Goal: Transaction & Acquisition: Purchase product/service

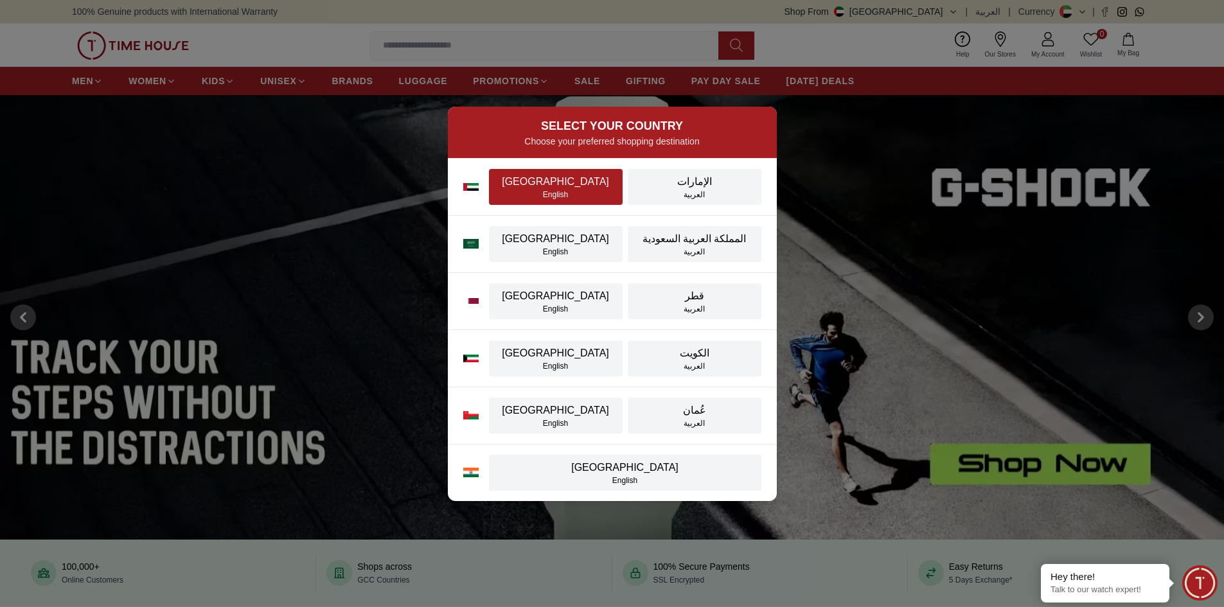
click at [542, 188] on div "[GEOGRAPHIC_DATA]" at bounding box center [556, 181] width 118 height 15
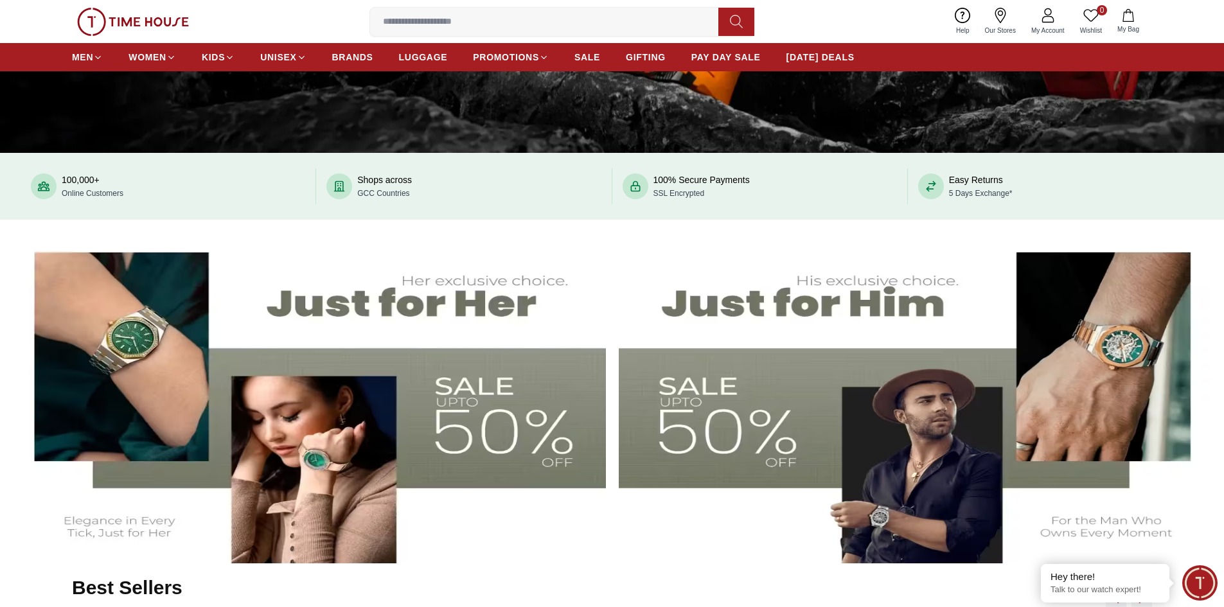
scroll to position [450, 0]
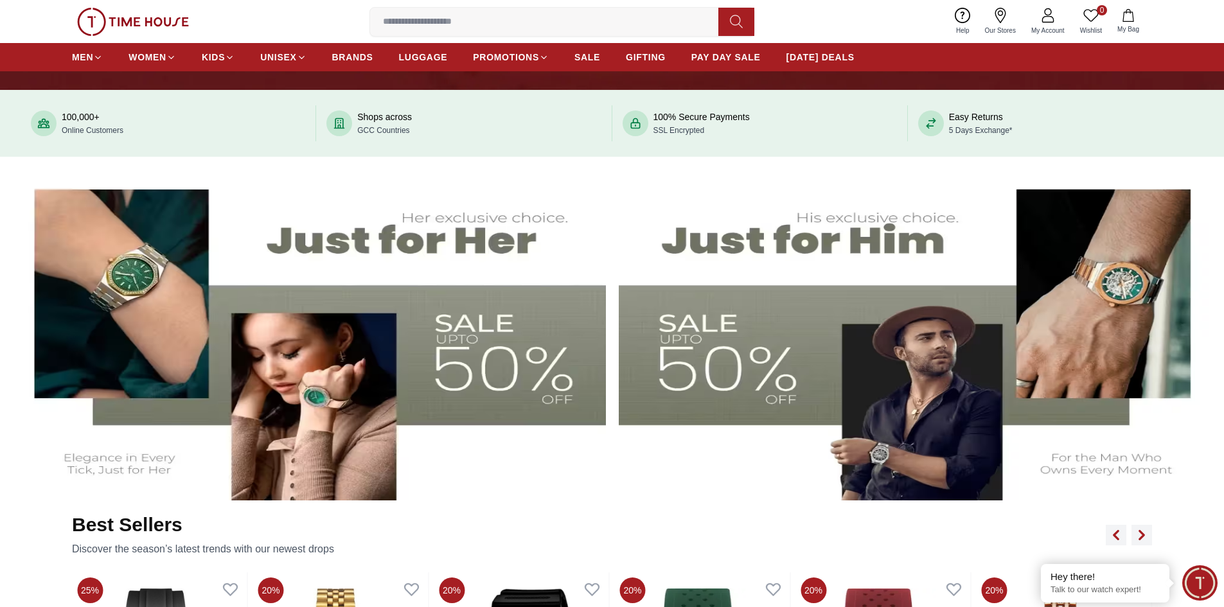
click at [361, 299] on img at bounding box center [308, 335] width 596 height 331
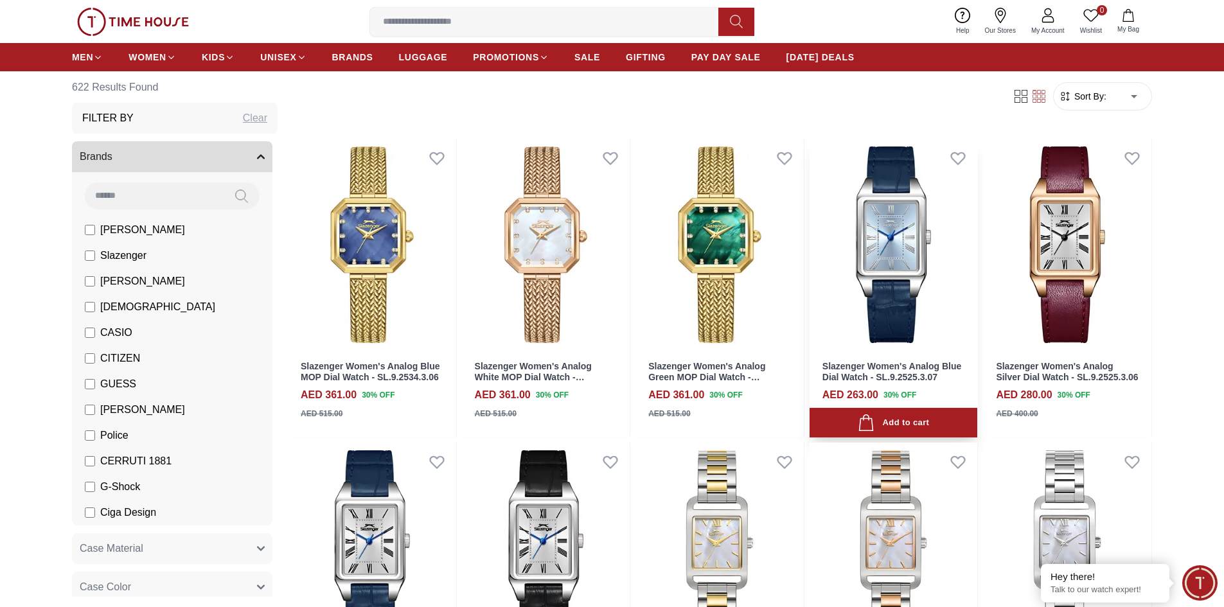
scroll to position [64, 0]
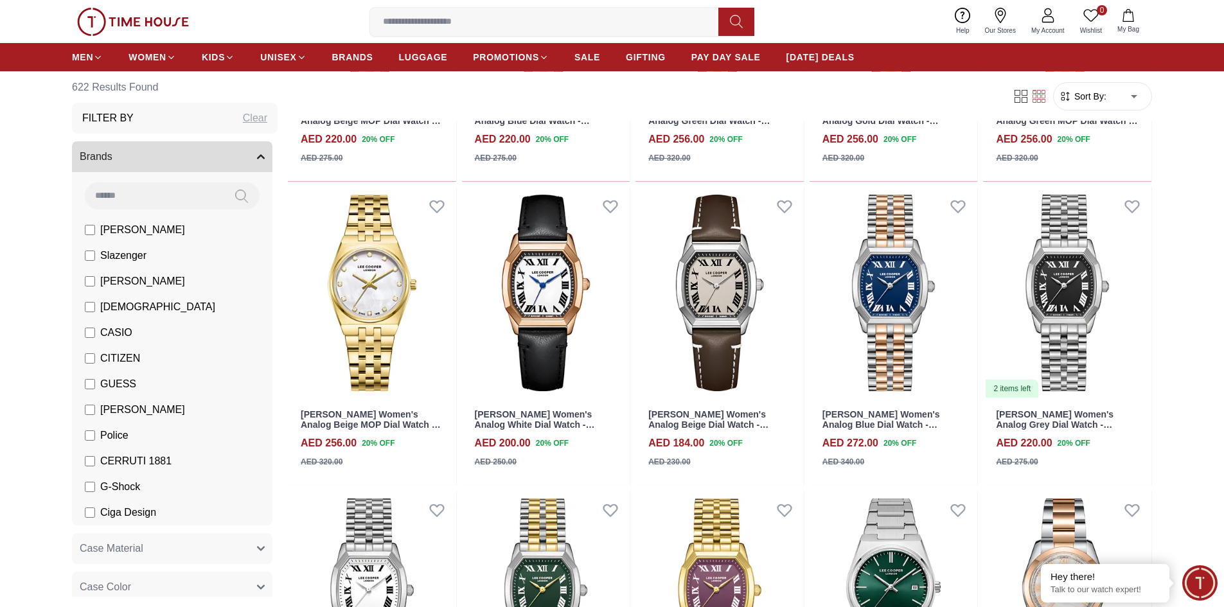
scroll to position [1928, 0]
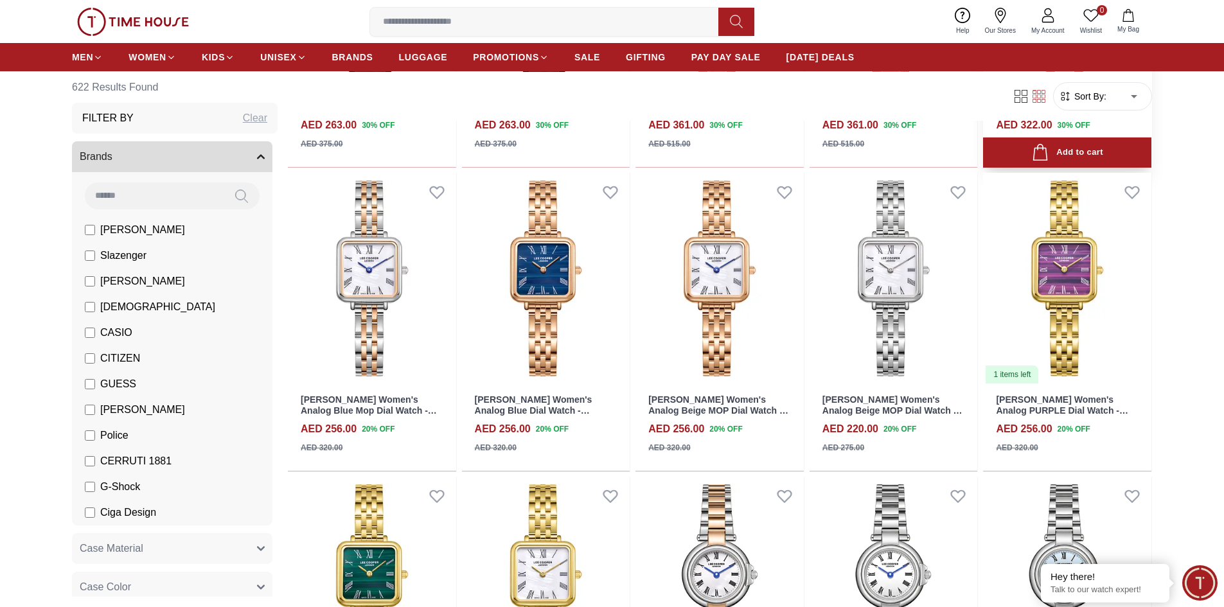
scroll to position [578, 0]
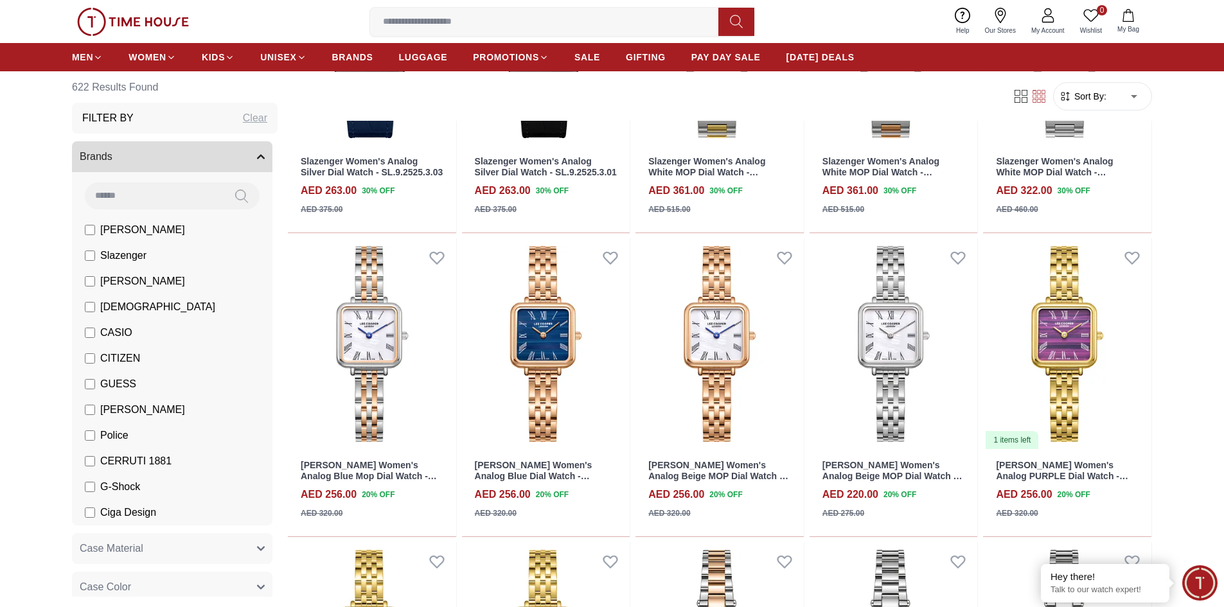
click at [1065, 99] on icon "button" at bounding box center [1065, 96] width 13 height 13
click at [1083, 93] on span "Sort By:" at bounding box center [1089, 96] width 35 height 13
click at [1094, 101] on span "Sort By:" at bounding box center [1089, 96] width 35 height 13
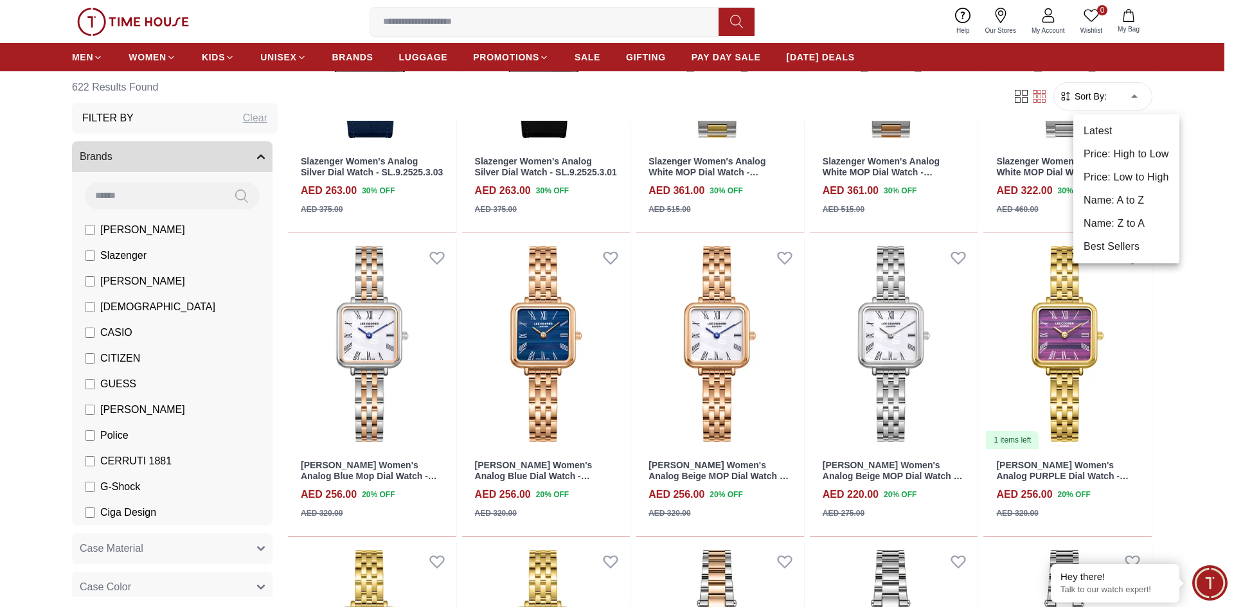
click at [1112, 161] on li "Price: High to Low" at bounding box center [1126, 154] width 106 height 23
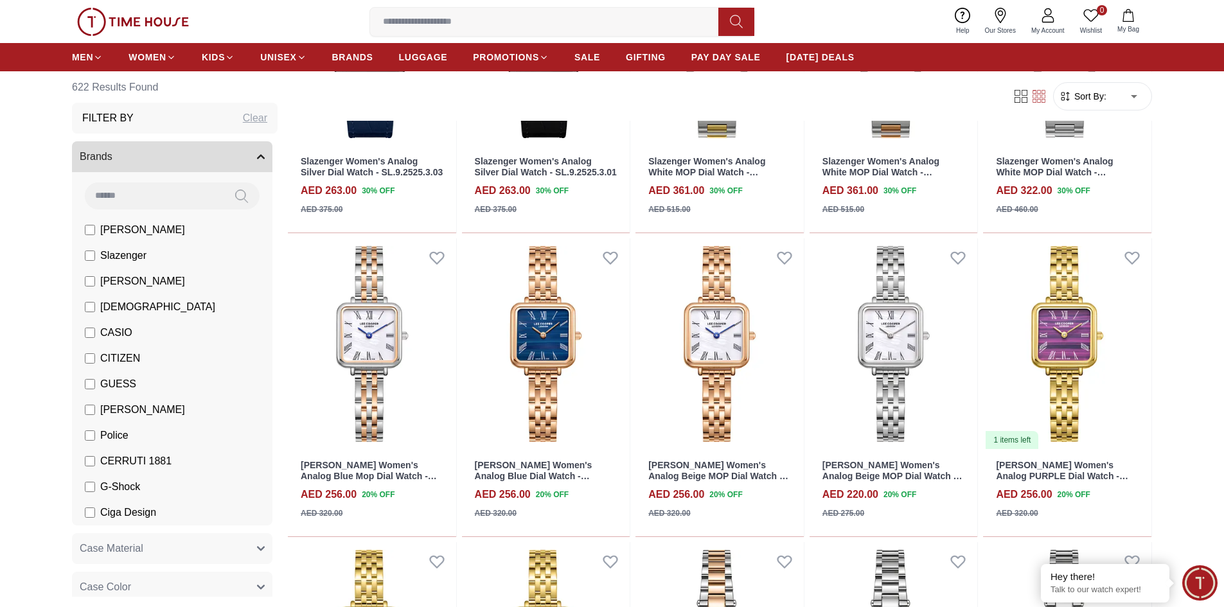
type input "*"
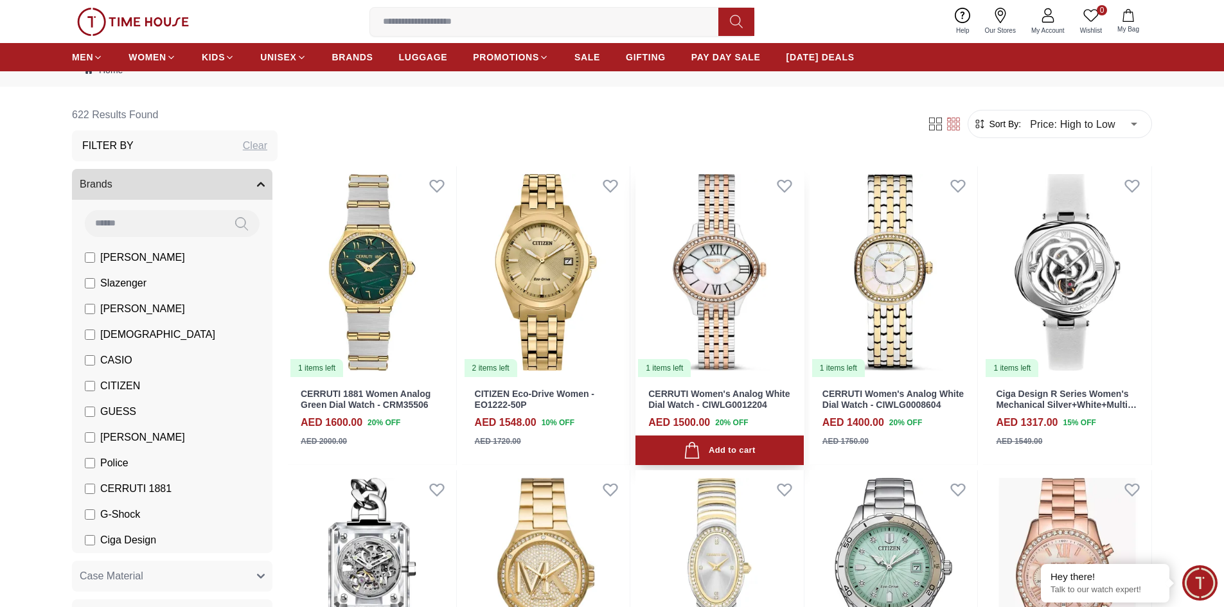
scroll to position [64, 0]
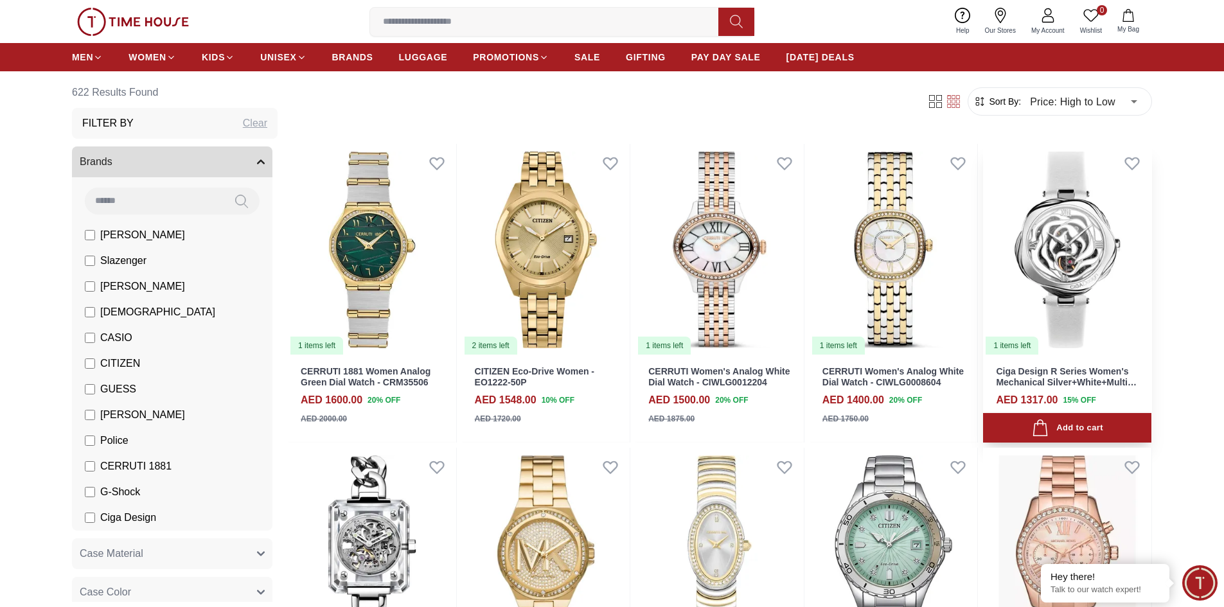
click at [1065, 237] on img at bounding box center [1067, 250] width 168 height 212
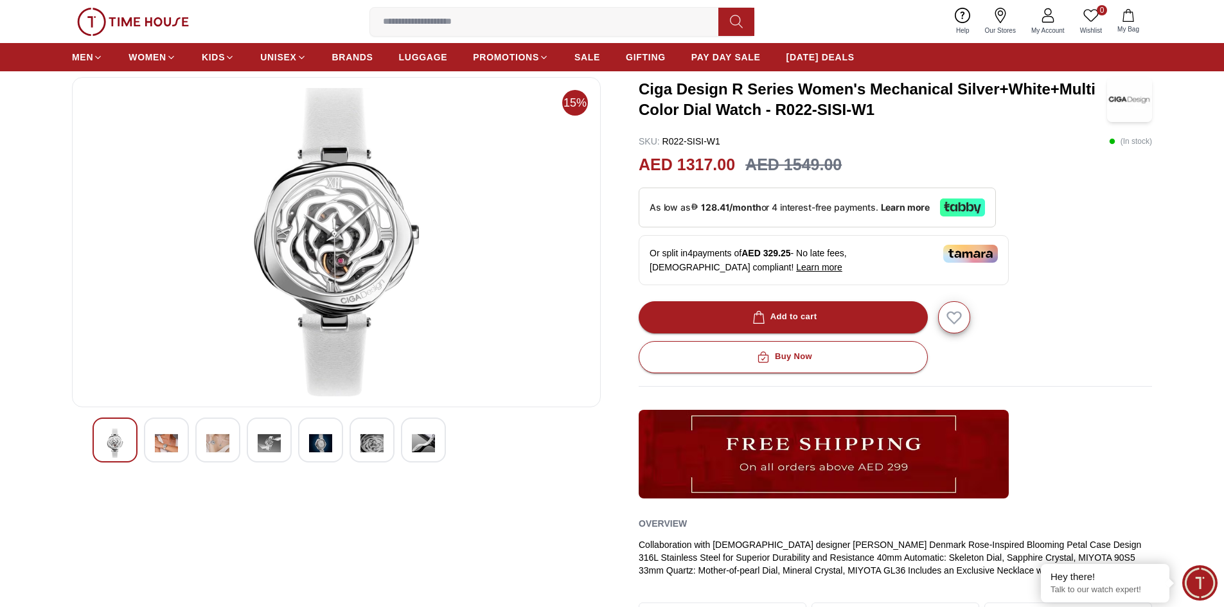
click at [169, 446] on img at bounding box center [166, 444] width 23 height 30
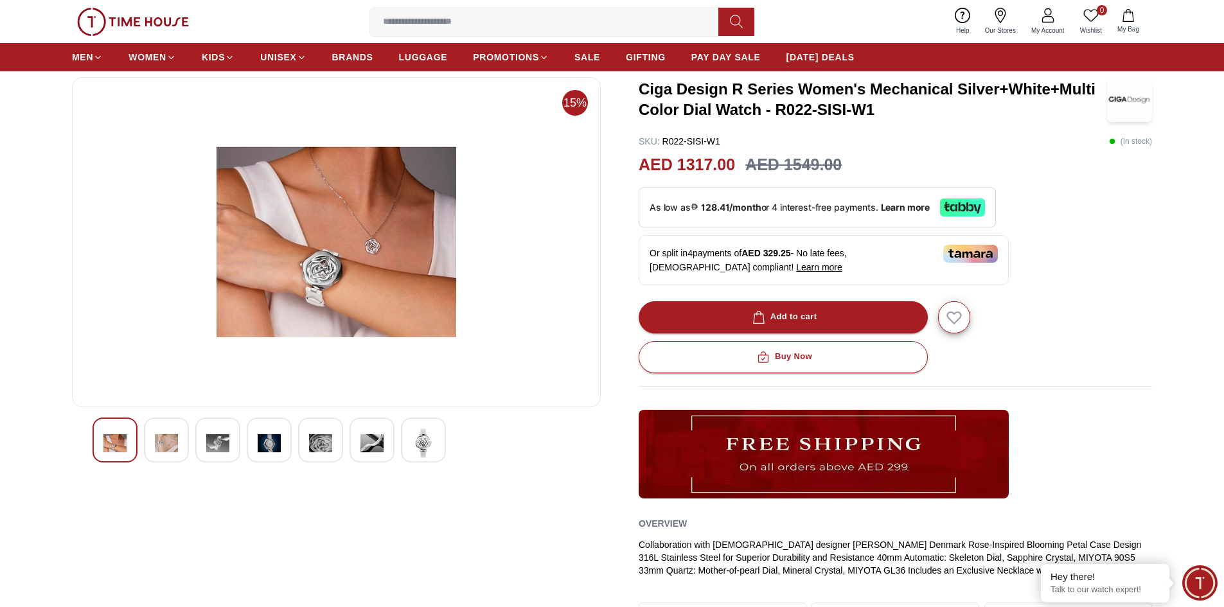
click at [212, 441] on img at bounding box center [217, 444] width 23 height 30
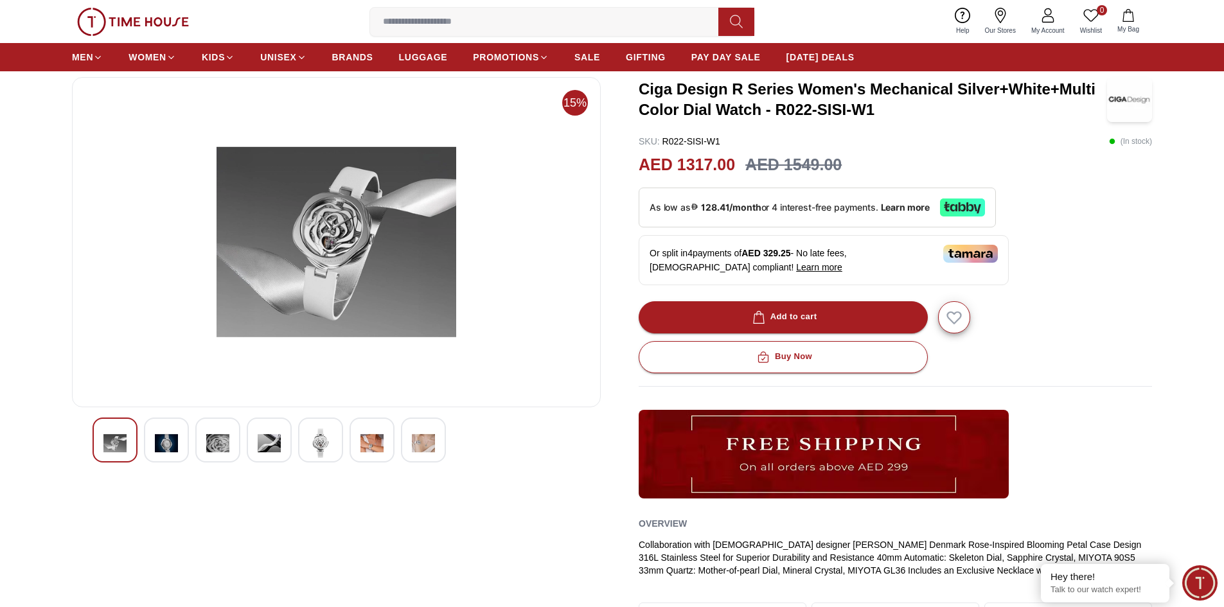
click at [284, 447] on div at bounding box center [269, 440] width 45 height 45
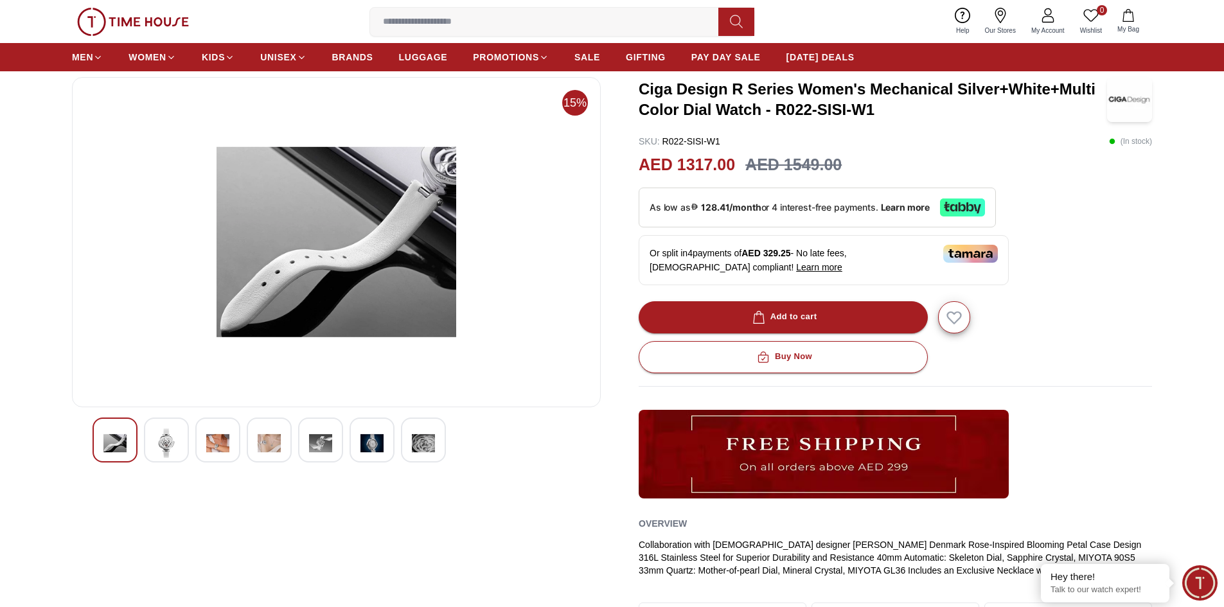
click at [315, 448] on img at bounding box center [320, 444] width 23 height 30
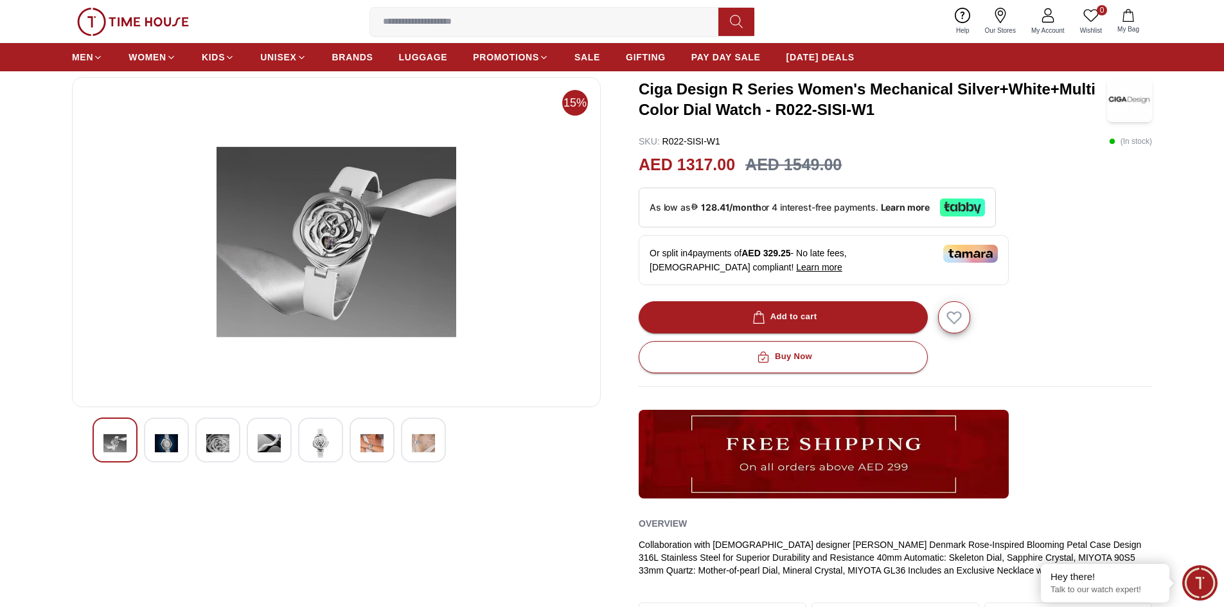
click at [361, 449] on img at bounding box center [371, 444] width 23 height 30
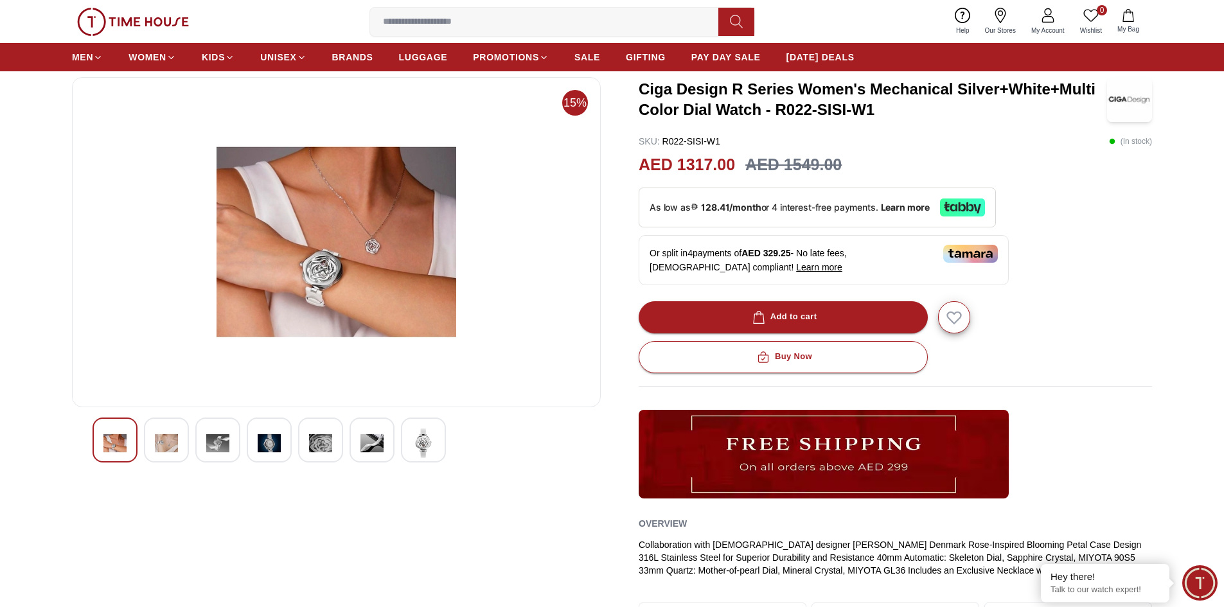
click at [426, 441] on img at bounding box center [423, 444] width 23 height 30
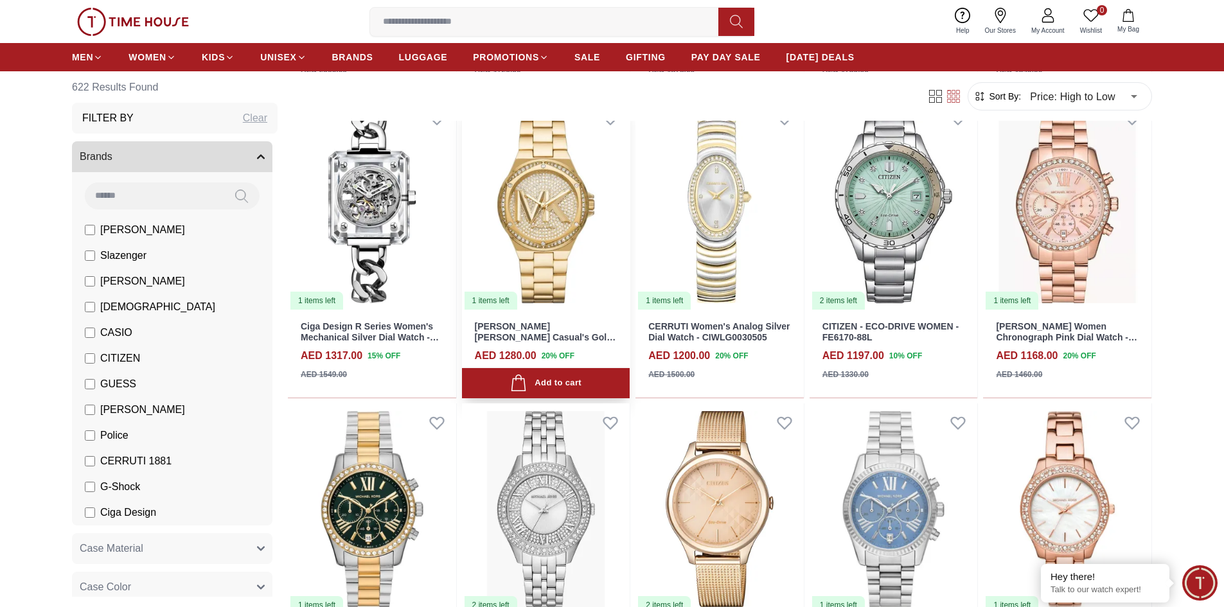
scroll to position [450, 0]
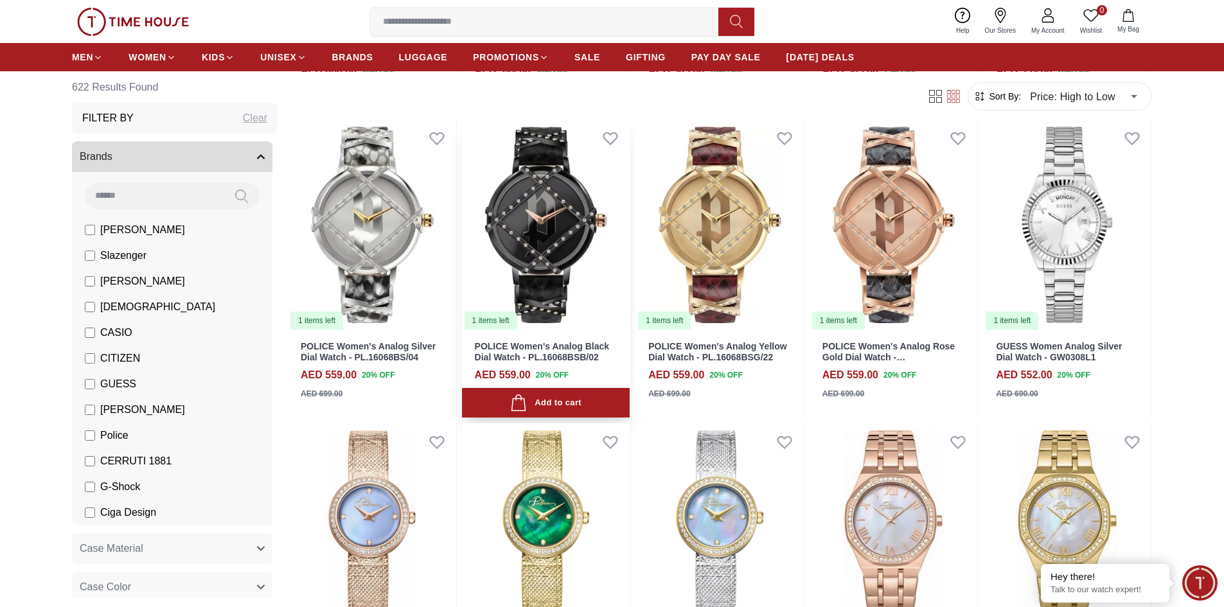
scroll to position [3148, 0]
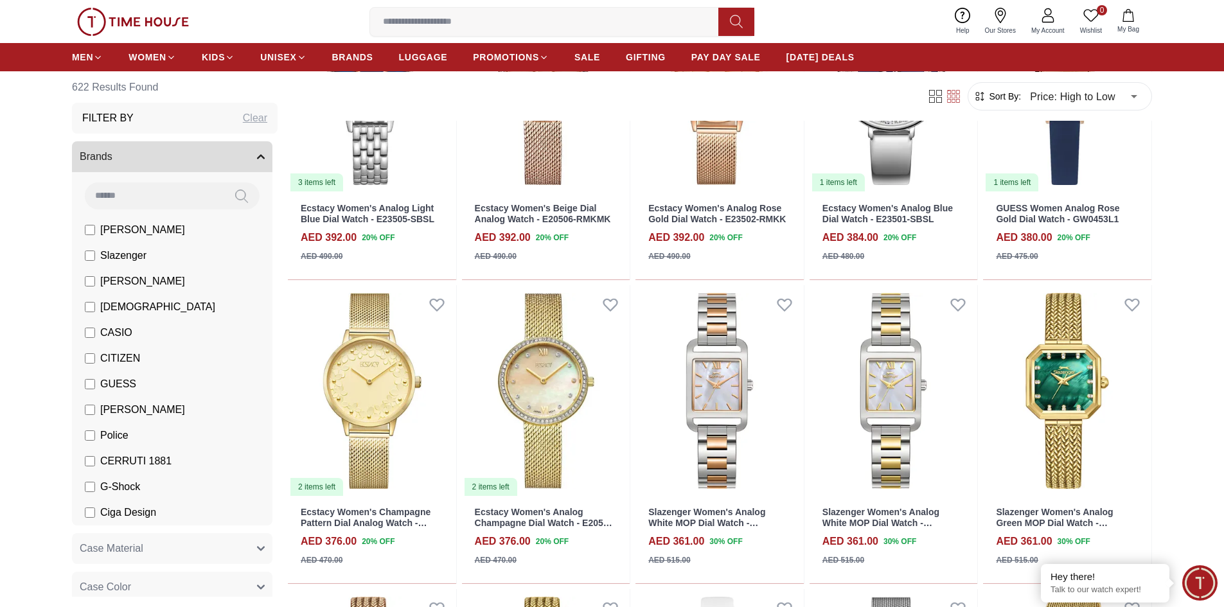
scroll to position [5521, 0]
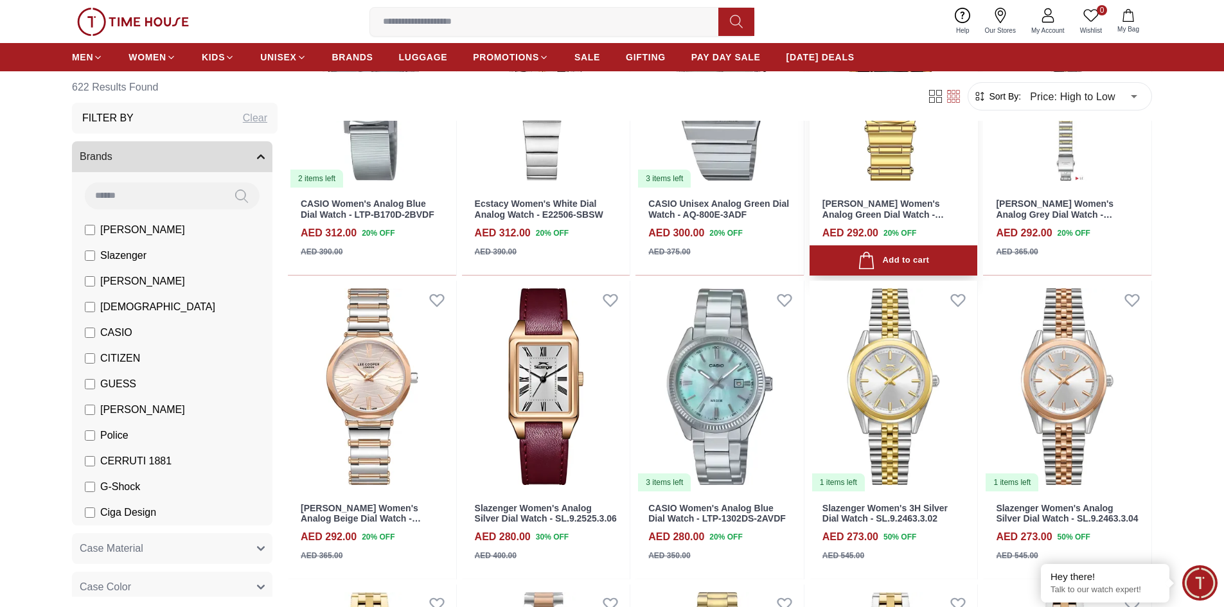
scroll to position [6724, 0]
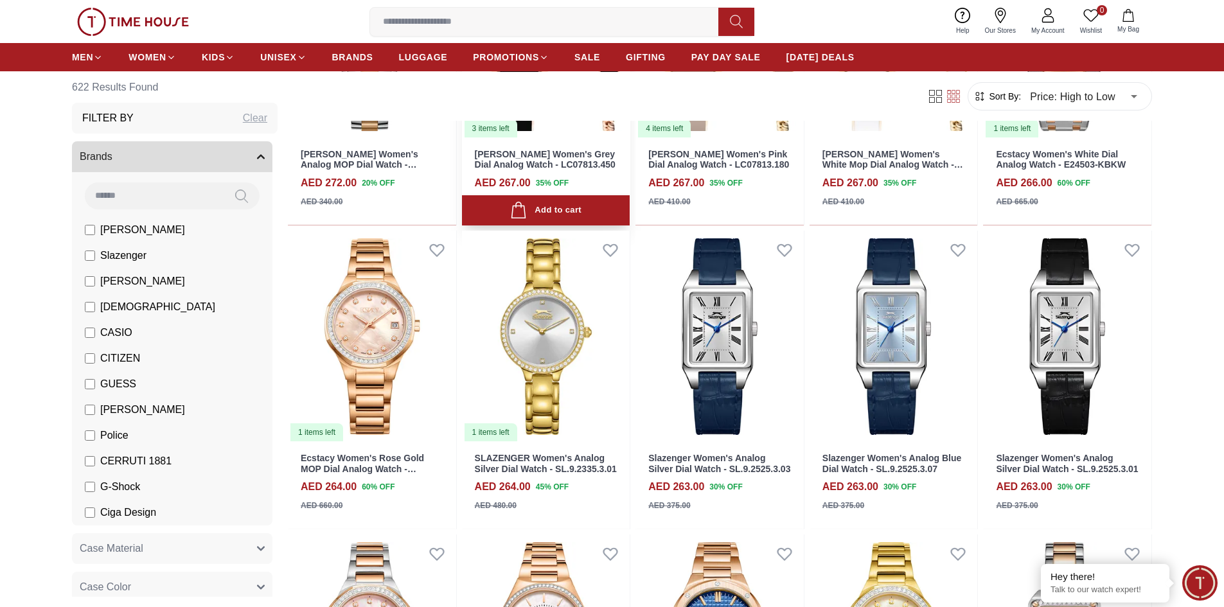
scroll to position [7903, 0]
